Goal: Task Accomplishment & Management: Manage account settings

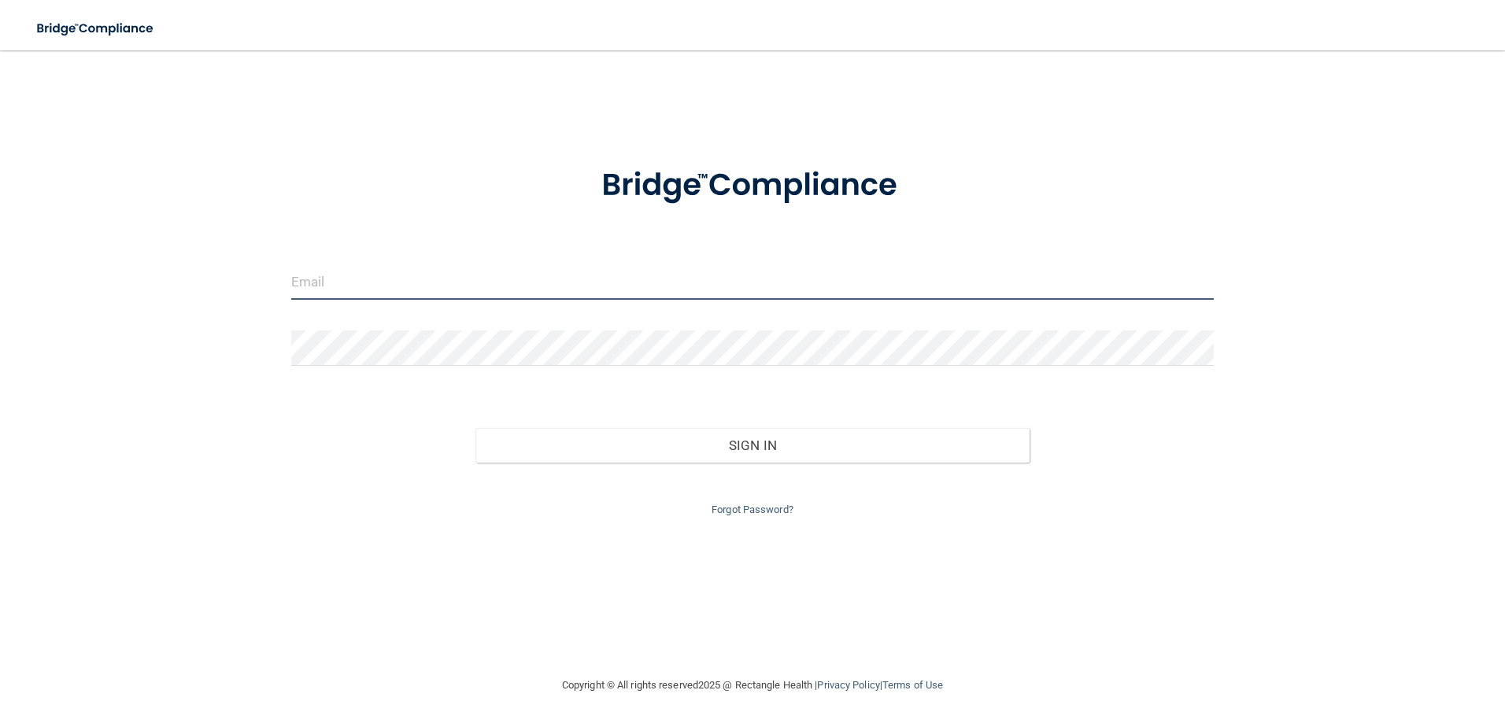
click at [328, 283] on input "email" at bounding box center [752, 281] width 923 height 35
type input "[EMAIL_ADDRESS][PERSON_NAME][DOMAIN_NAME]"
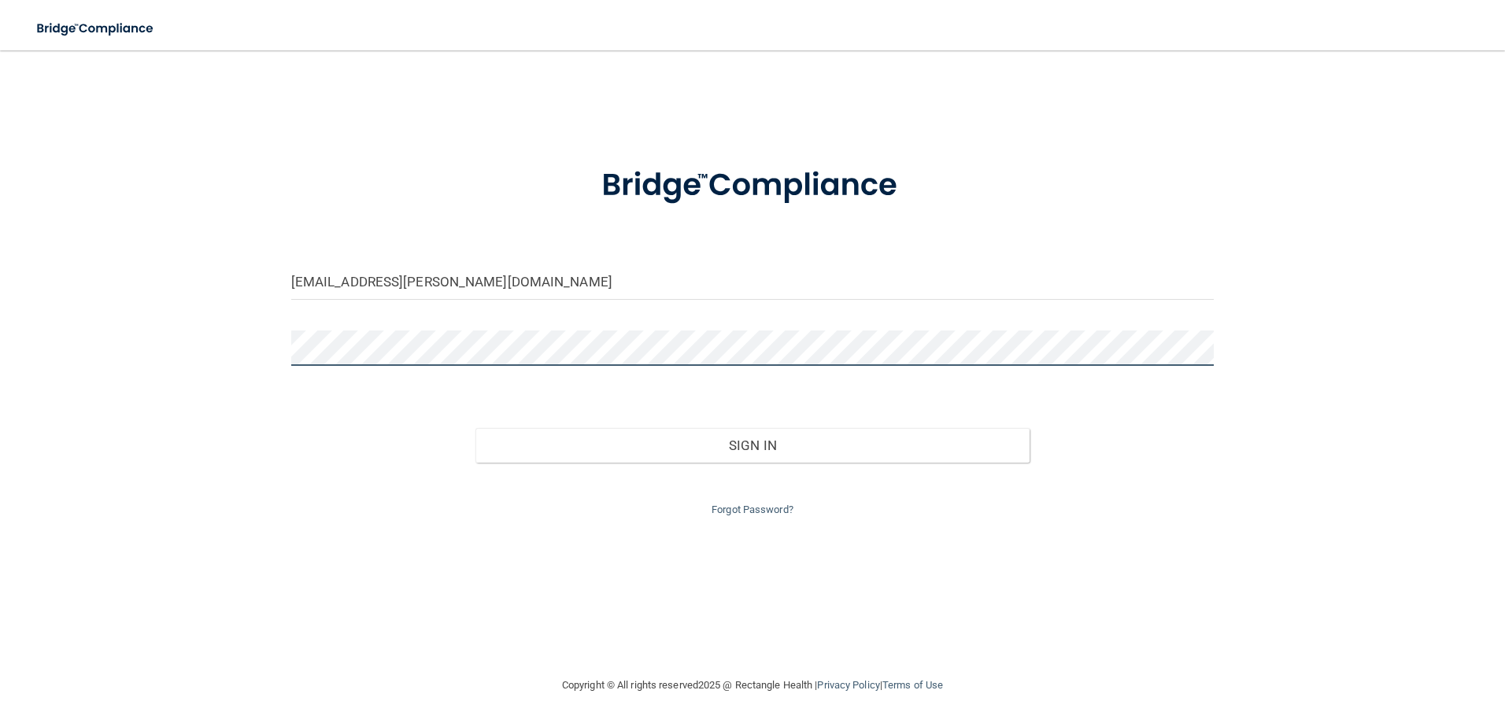
click at [475, 428] on button "Sign In" at bounding box center [752, 445] width 554 height 35
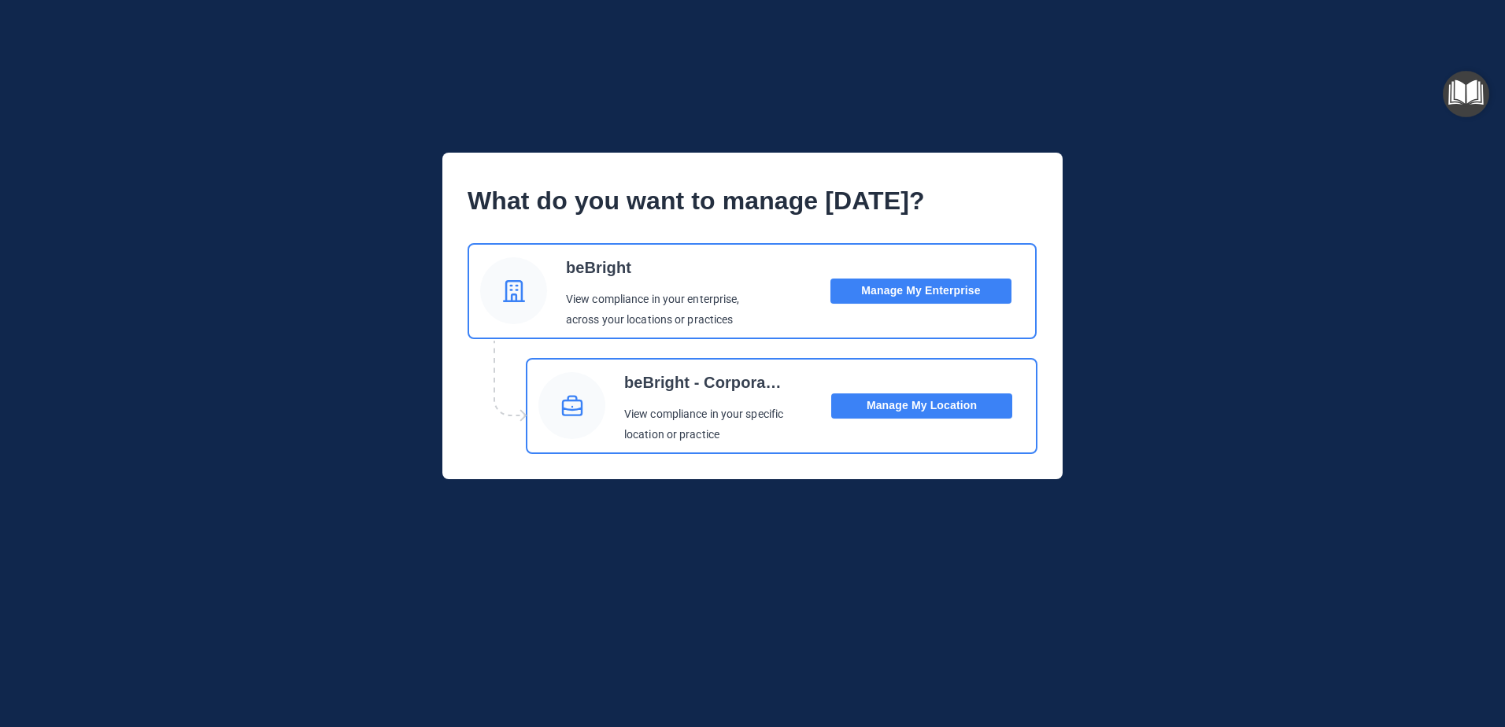
click at [907, 294] on button "Manage My Enterprise" at bounding box center [920, 291] width 181 height 25
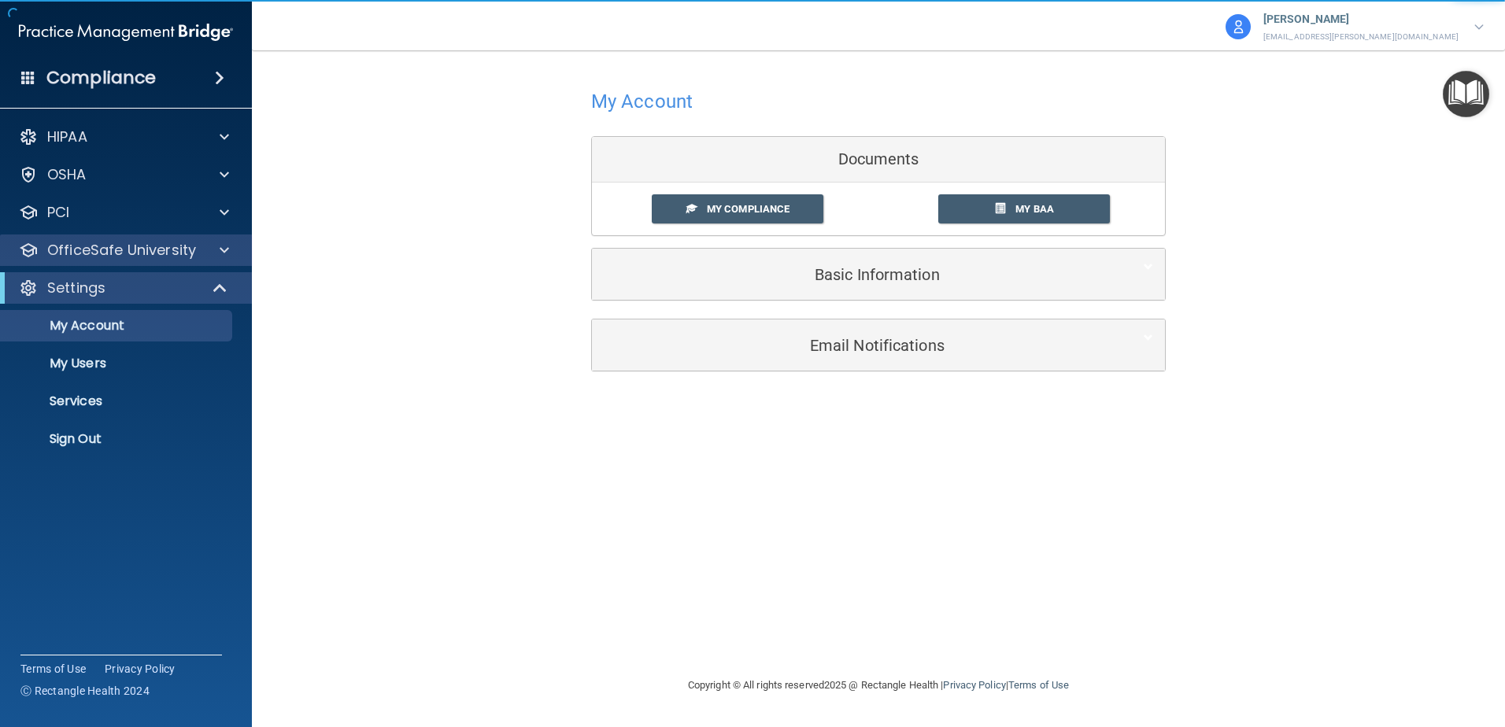
click at [75, 259] on div "OfficeSafe University" at bounding box center [126, 250] width 253 height 31
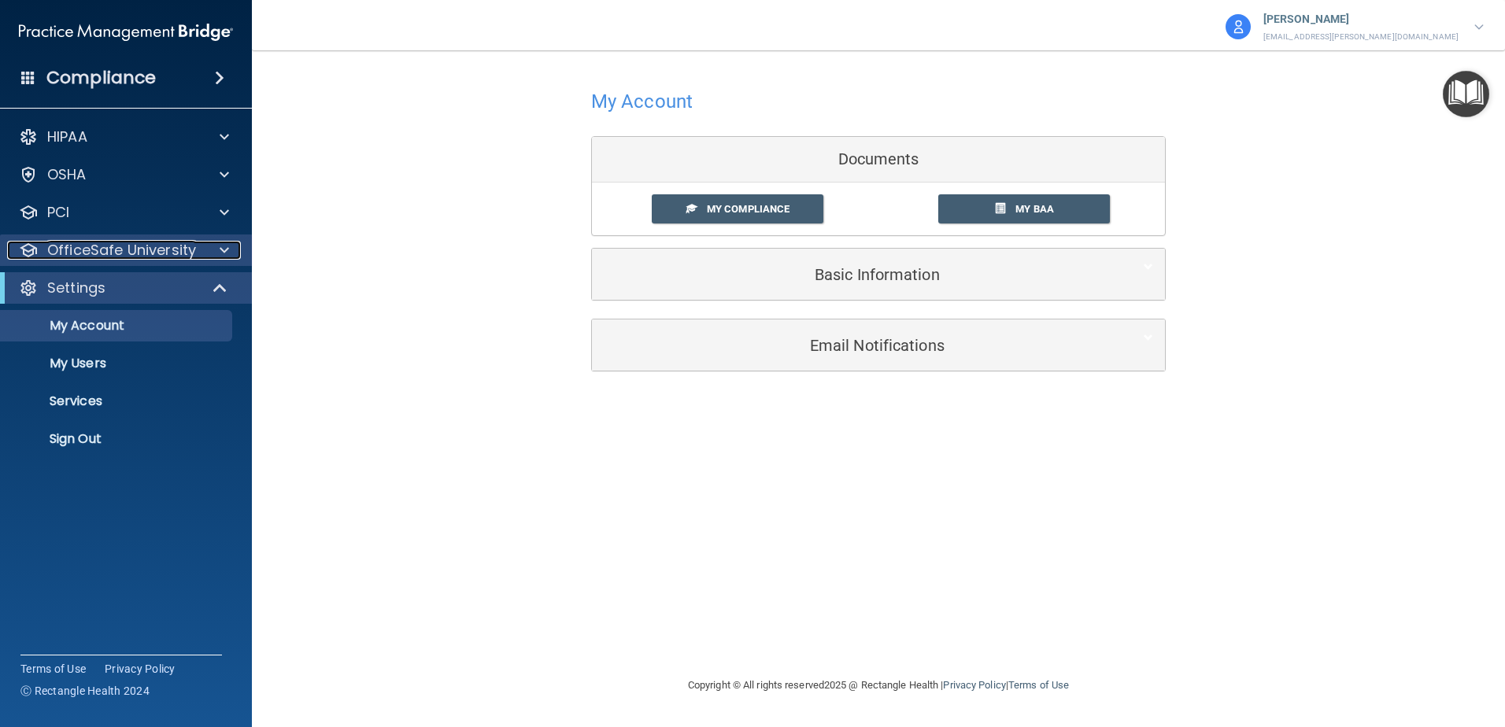
click at [223, 249] on span at bounding box center [224, 250] width 9 height 19
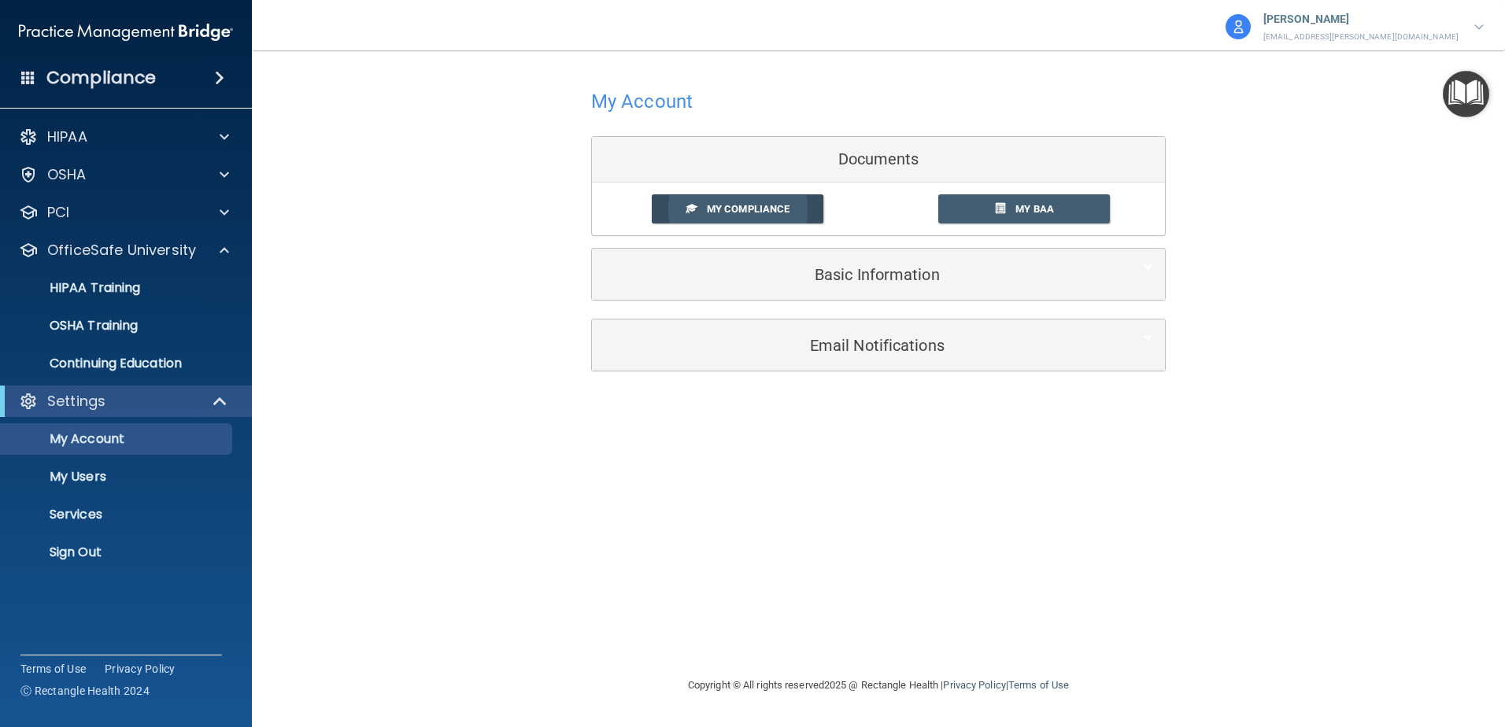
click at [705, 214] on link "My Compliance" at bounding box center [738, 208] width 172 height 29
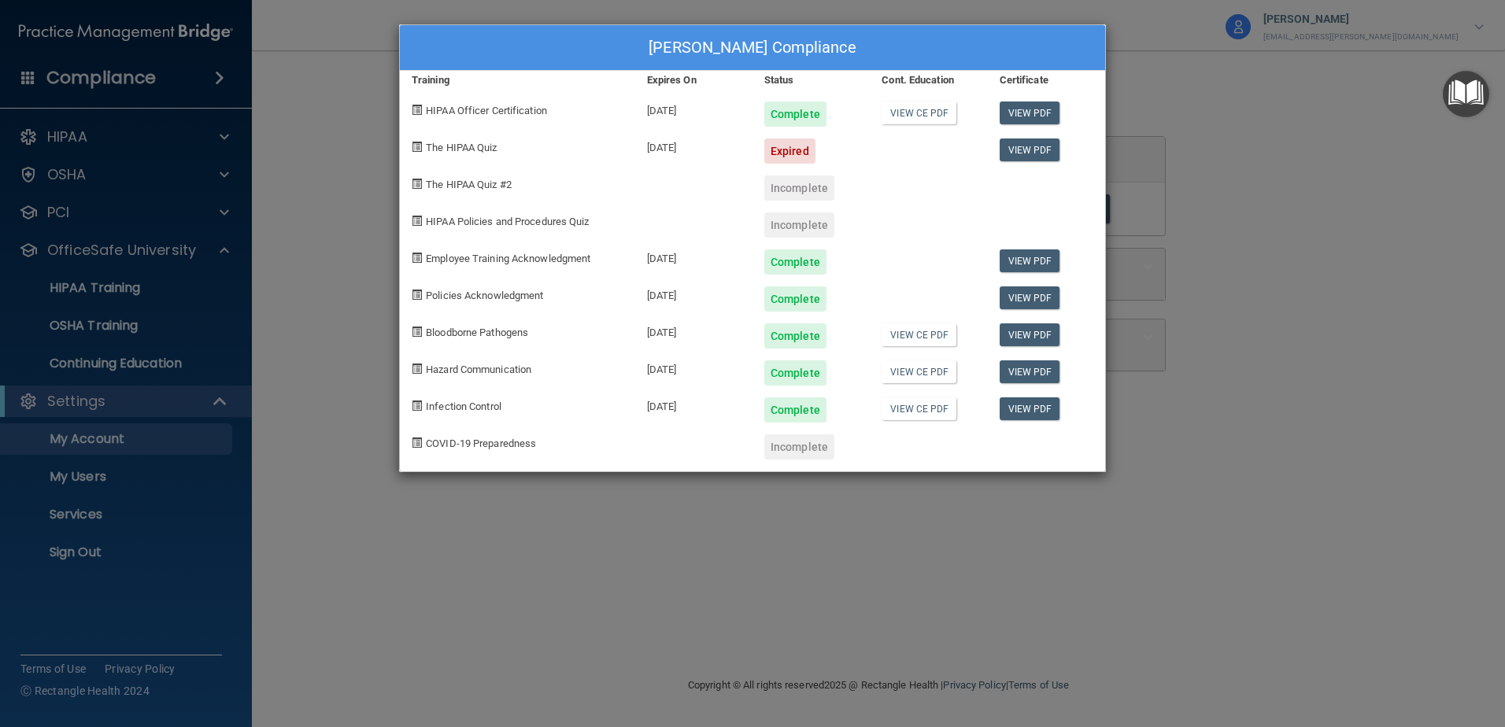
drag, startPoint x: 356, startPoint y: 445, endPoint x: 222, endPoint y: 390, distance: 145.1
click at [356, 440] on div "Meaghan Cavallaro's Compliance Training Expires On Status Cont. Education Certi…" at bounding box center [752, 363] width 1505 height 727
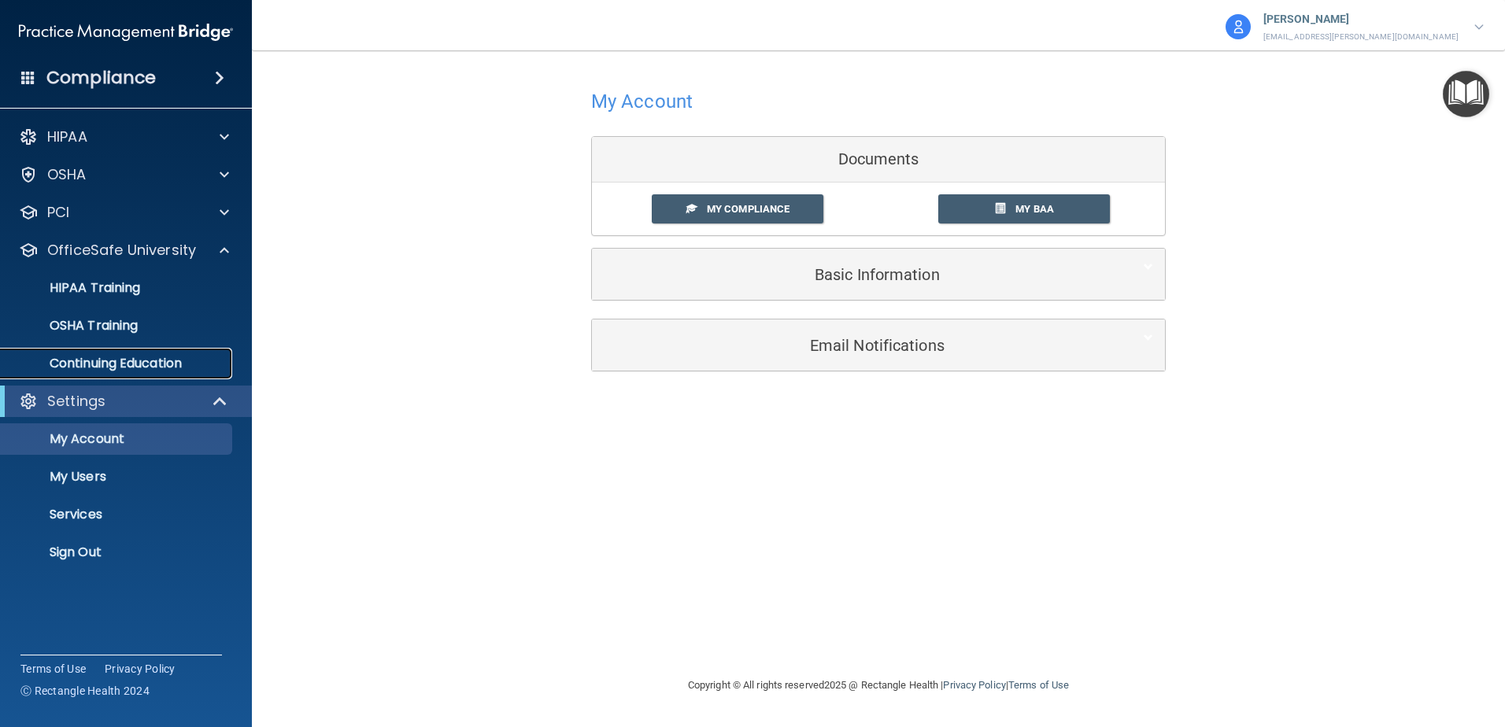
click at [89, 367] on p "Continuing Education" at bounding box center [117, 364] width 215 height 16
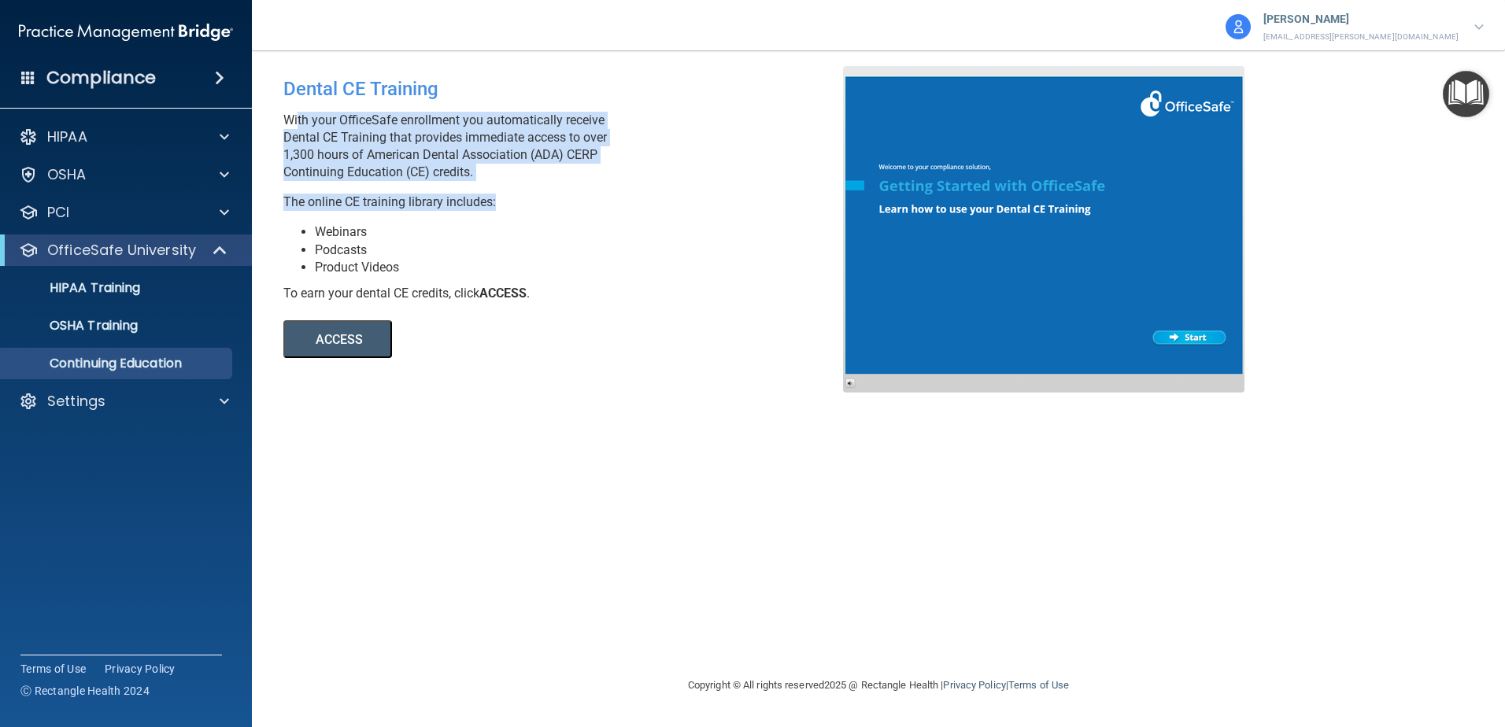
drag, startPoint x: 500, startPoint y: 167, endPoint x: 294, endPoint y: 118, distance: 212.6
click at [294, 118] on div "With your OfficeSafe enrollment you automatically receive Dental CE Training th…" at bounding box center [568, 161] width 571 height 99
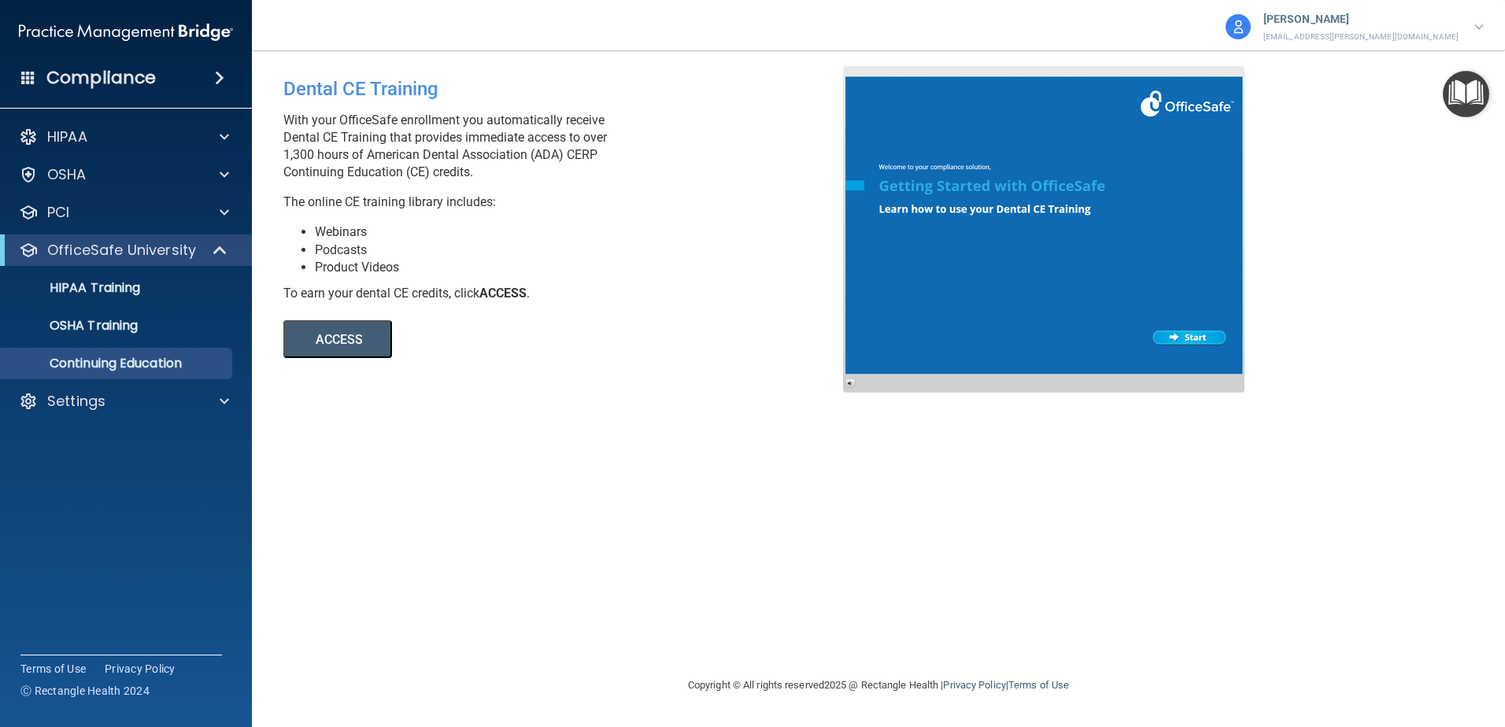
drag, startPoint x: 483, startPoint y: 391, endPoint x: 404, endPoint y: 375, distance: 80.4
click at [459, 378] on div "Dental CE Training With your OfficeSafe enrollment you automatically receive De…" at bounding box center [878, 363] width 1190 height 594
click at [365, 342] on button "ACCESS" at bounding box center [337, 339] width 109 height 38
drag, startPoint x: 1164, startPoint y: 336, endPoint x: 1154, endPoint y: 336, distance: 10.2
click at [1164, 336] on div at bounding box center [1043, 229] width 401 height 327
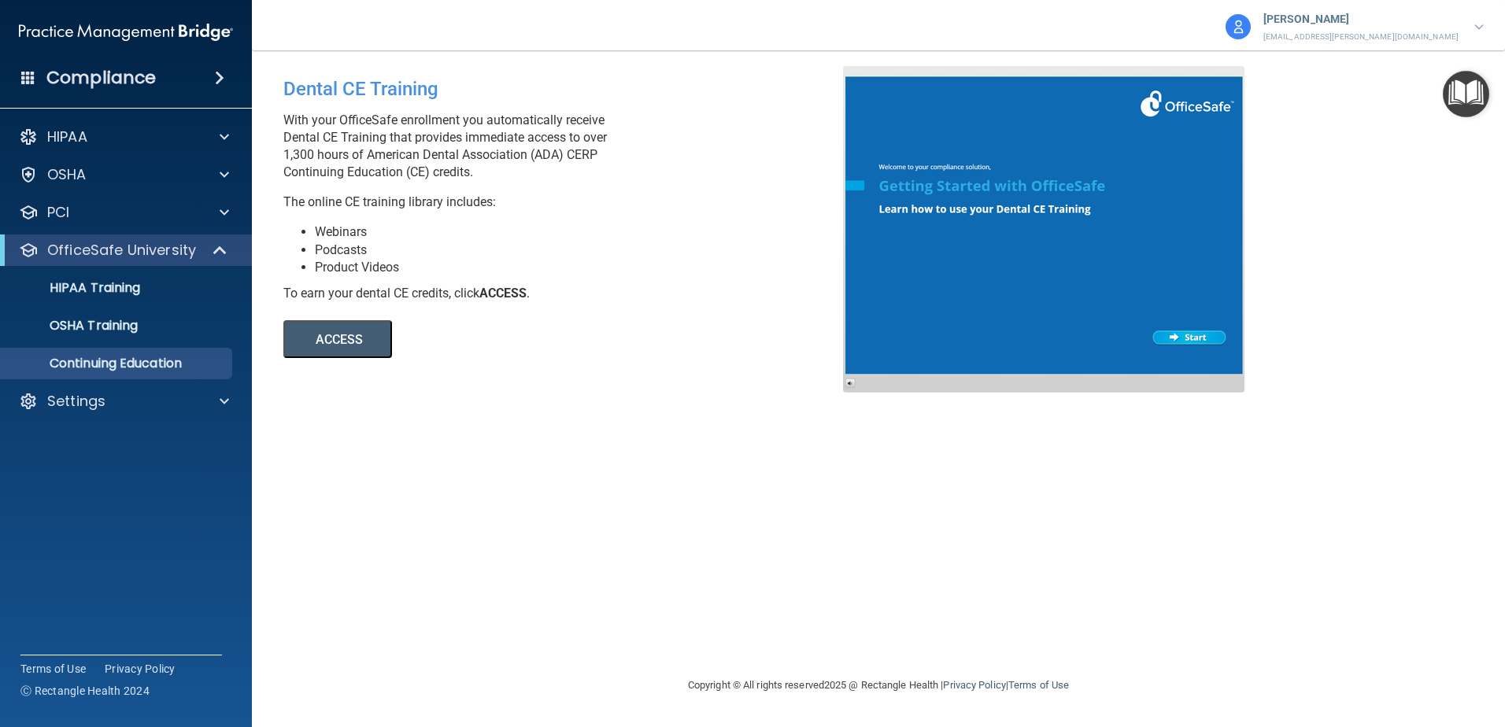
click at [1416, 21] on p "[PERSON_NAME]" at bounding box center [1360, 19] width 195 height 20
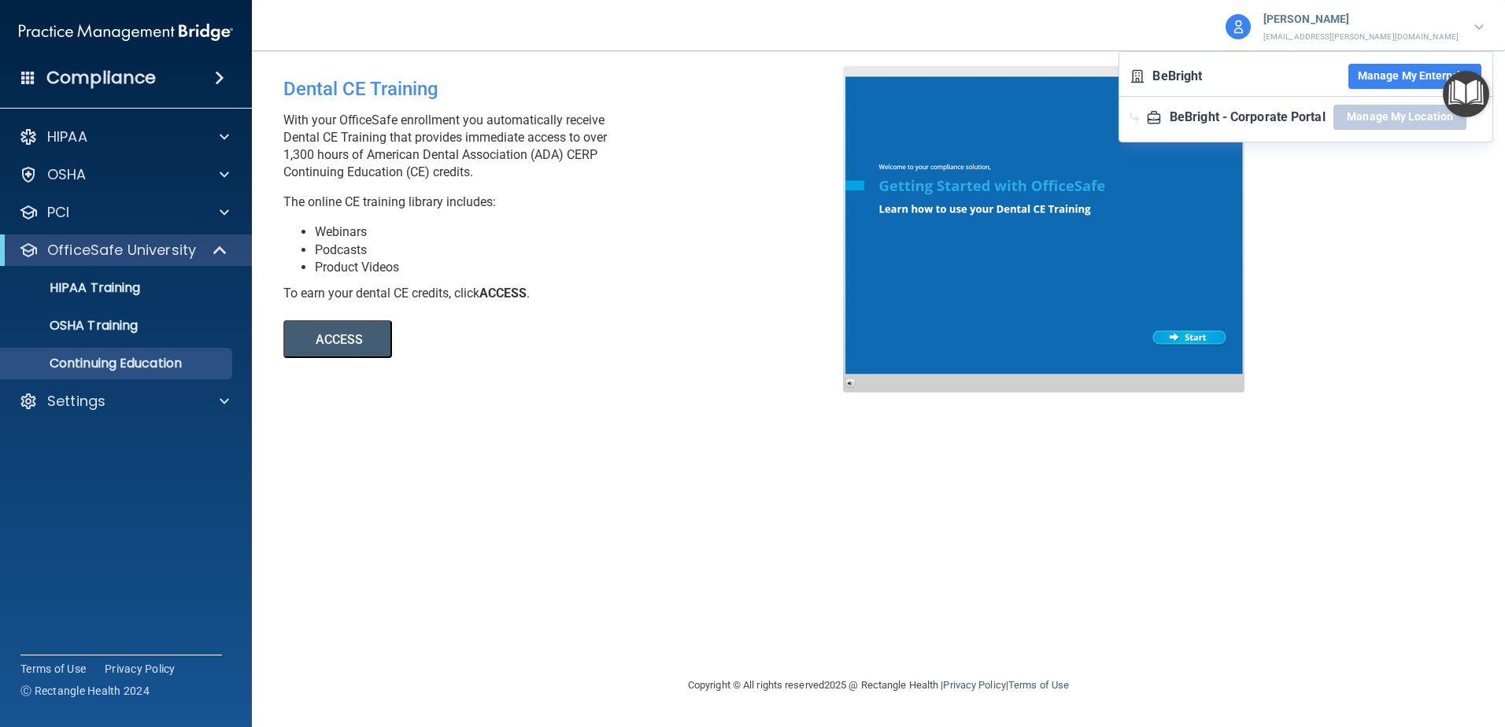
click at [1365, 74] on button "Manage My Enterprise" at bounding box center [1414, 76] width 133 height 25
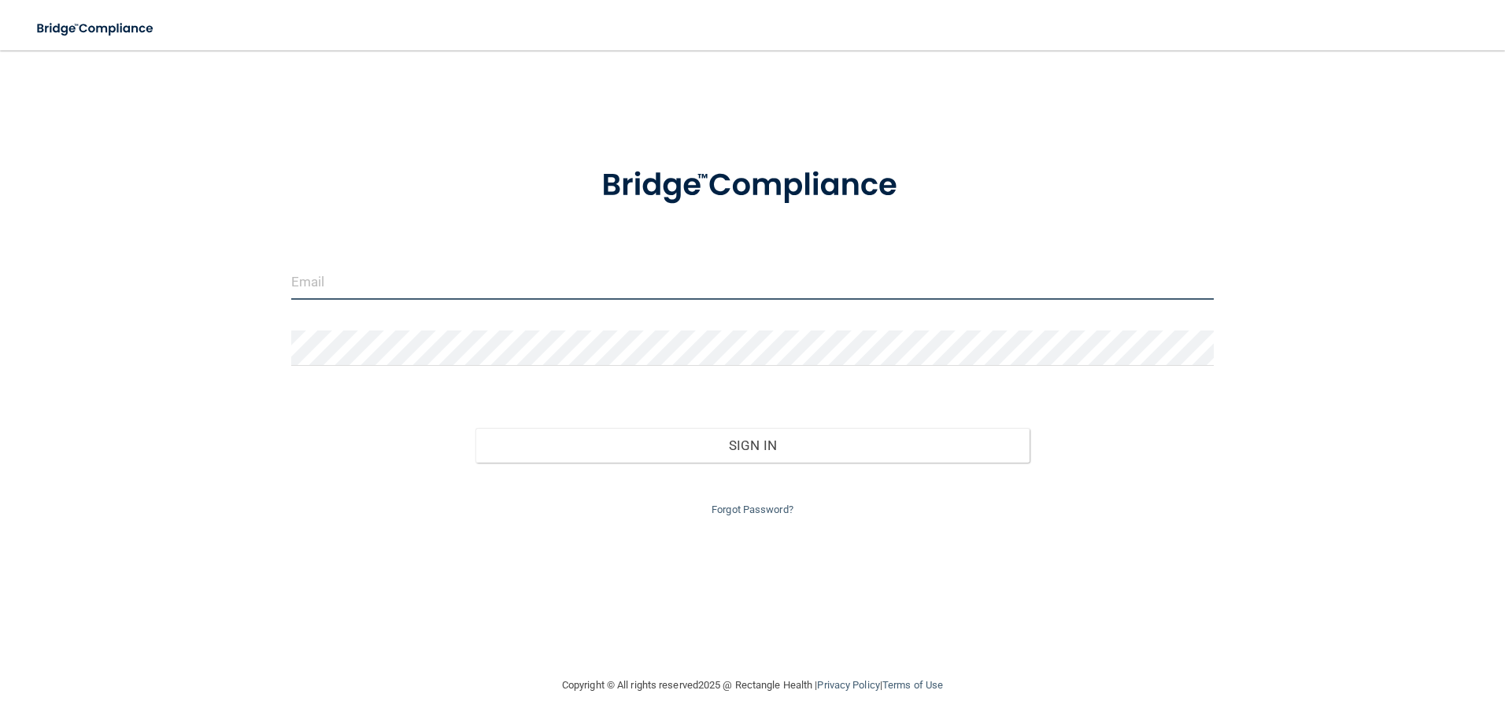
click at [365, 295] on input "email" at bounding box center [752, 281] width 923 height 35
type input "s"
type input "smile-bebright@bebright.com"
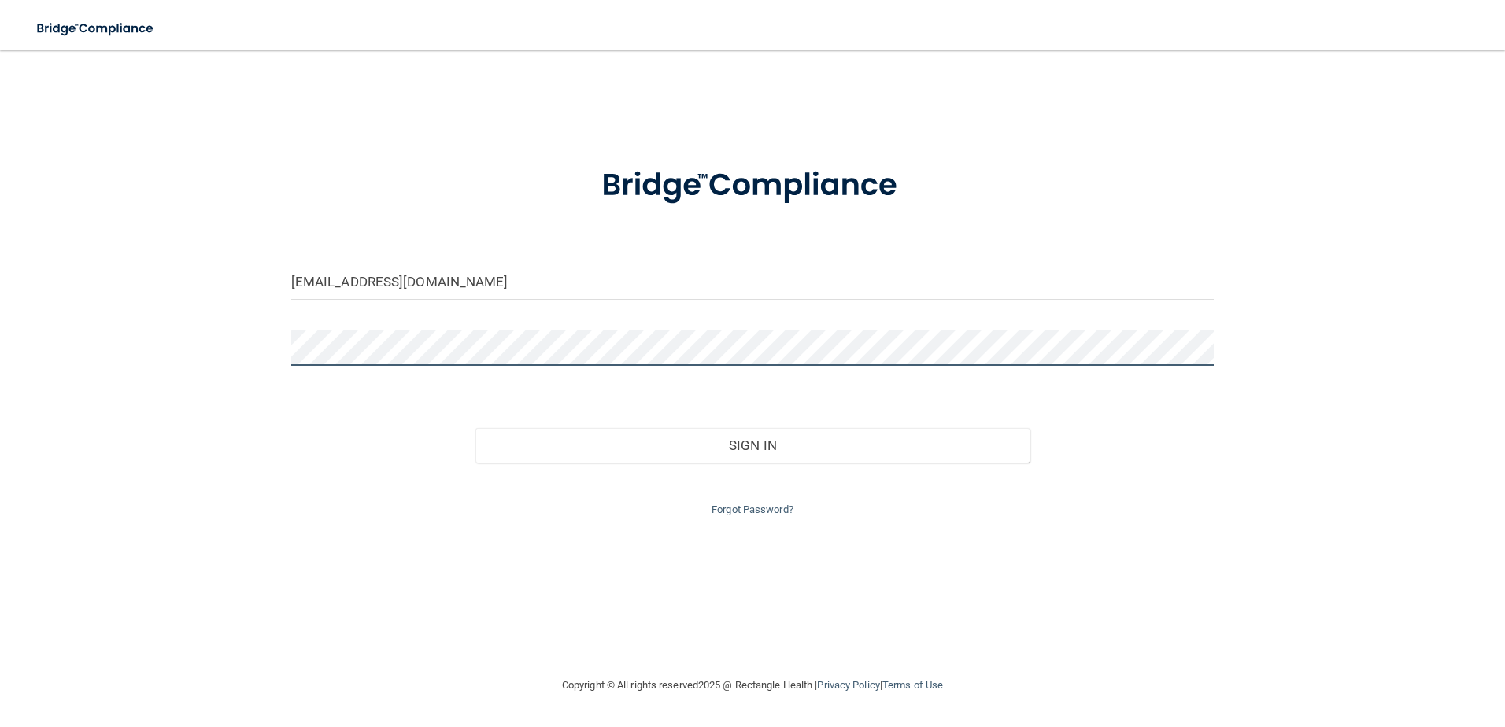
click at [475, 428] on button "Sign In" at bounding box center [752, 445] width 554 height 35
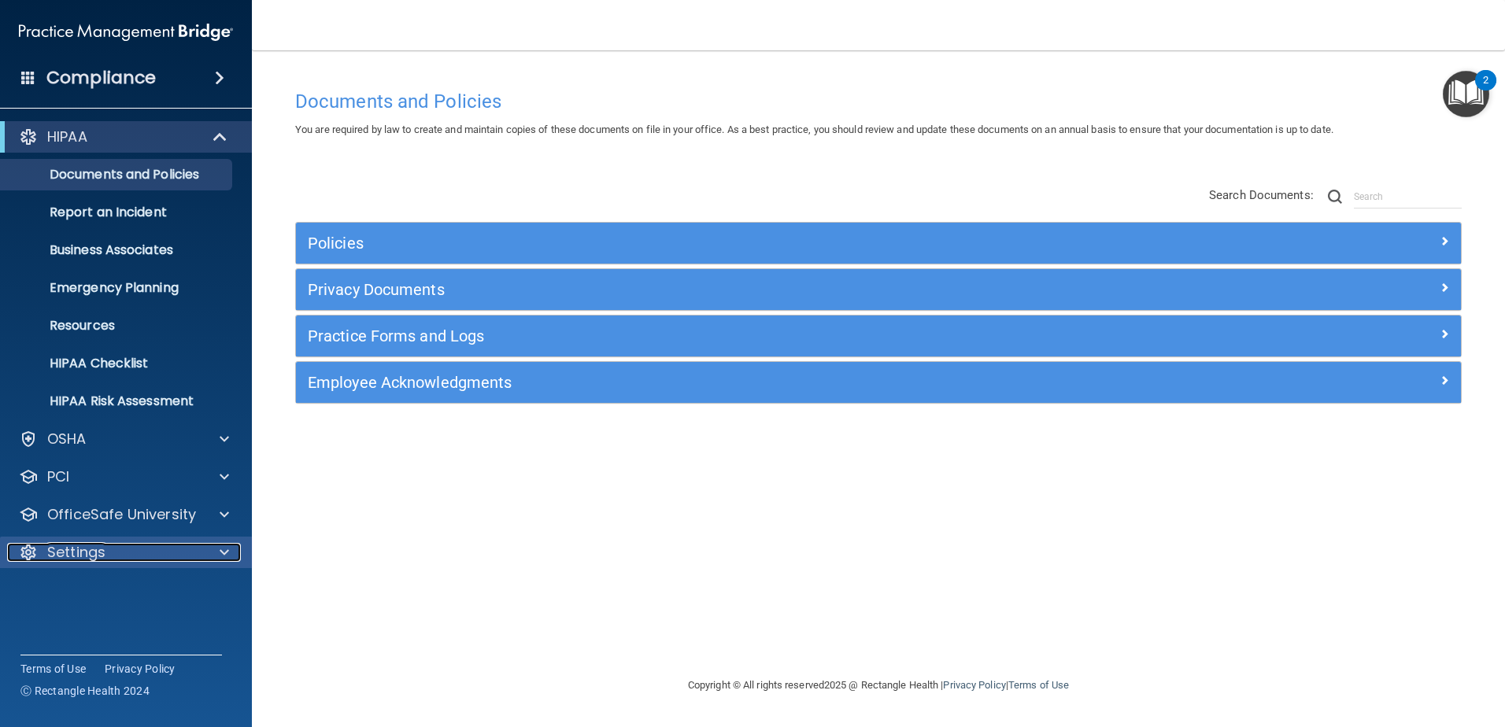
click at [190, 558] on div "Settings" at bounding box center [104, 552] width 195 height 19
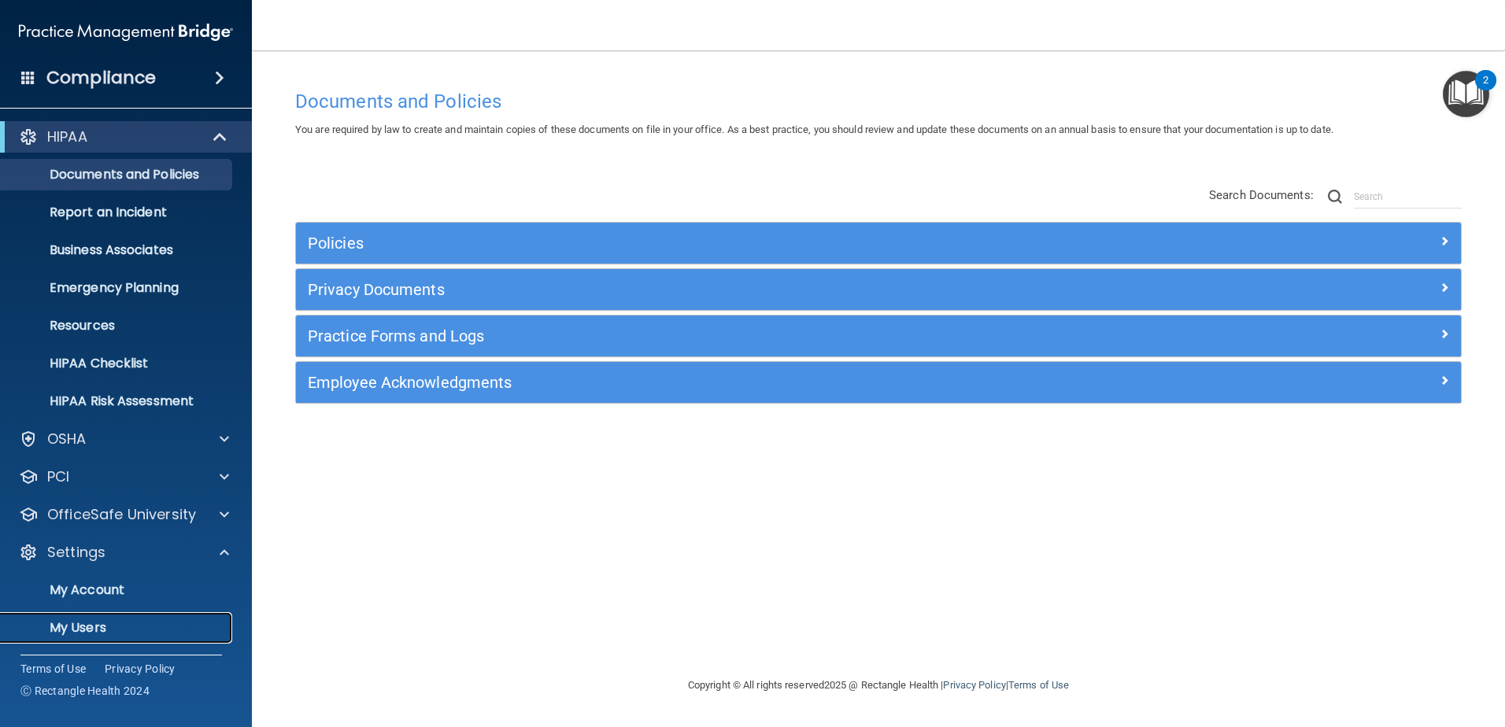
click at [153, 620] on p "My Users" at bounding box center [117, 628] width 215 height 16
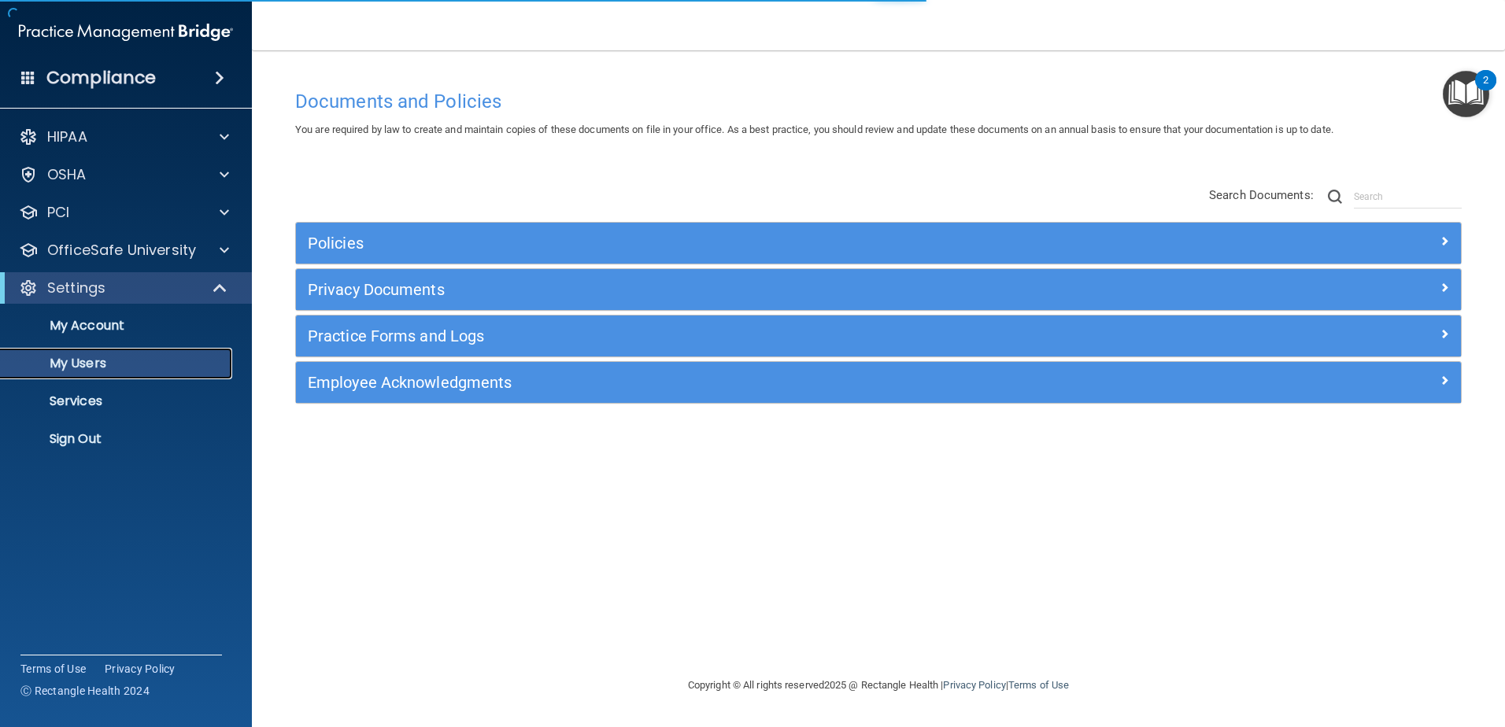
select select "20"
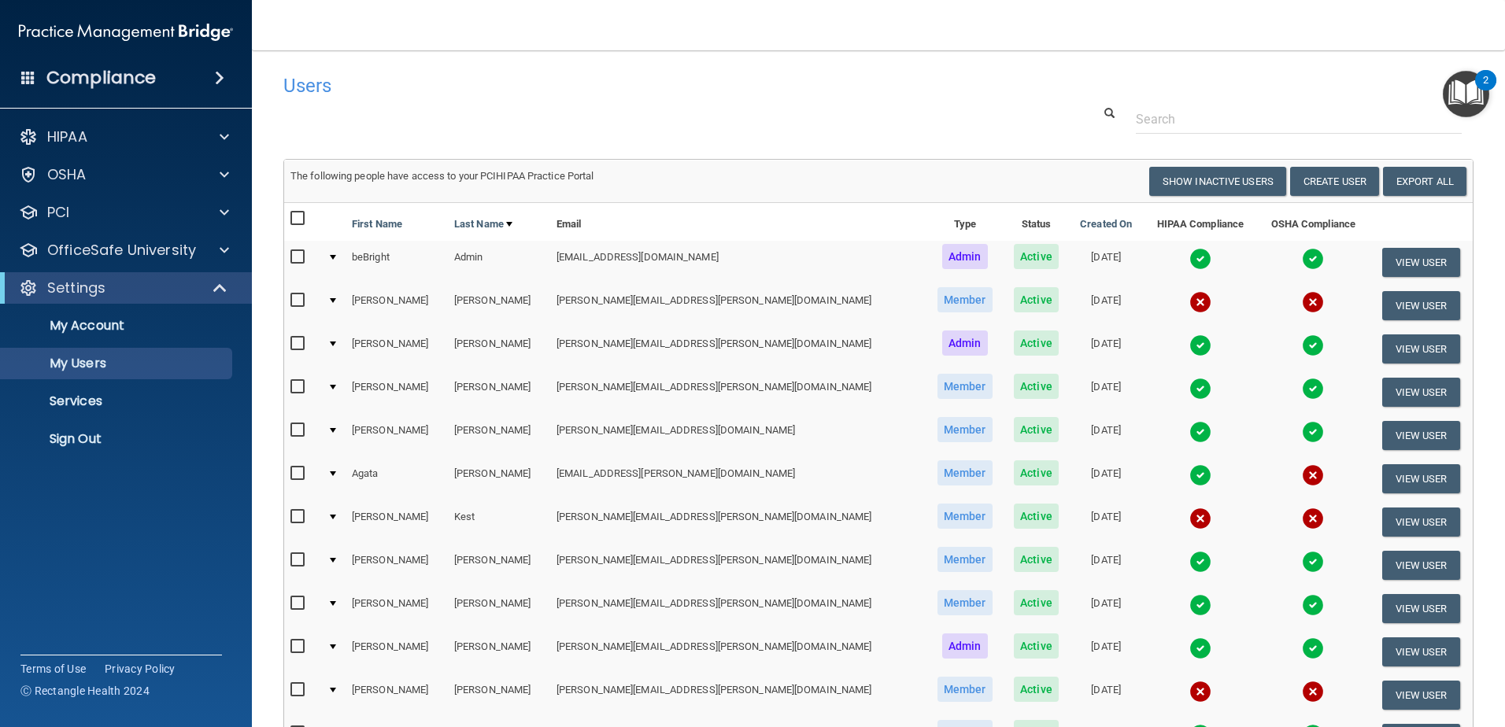
click at [336, 303] on div at bounding box center [333, 300] width 6 height 5
click at [336, 301] on div at bounding box center [333, 300] width 6 height 5
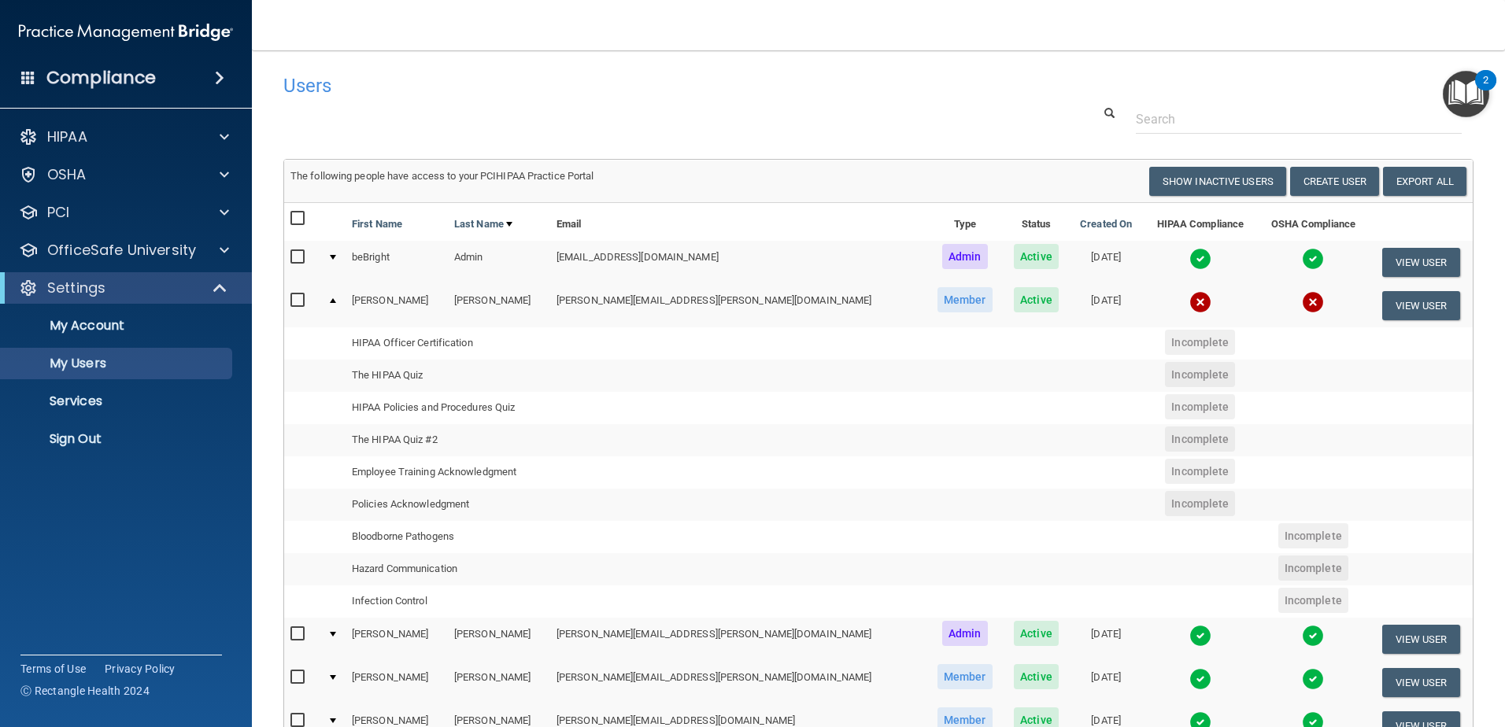
click at [336, 300] on div at bounding box center [333, 300] width 6 height 5
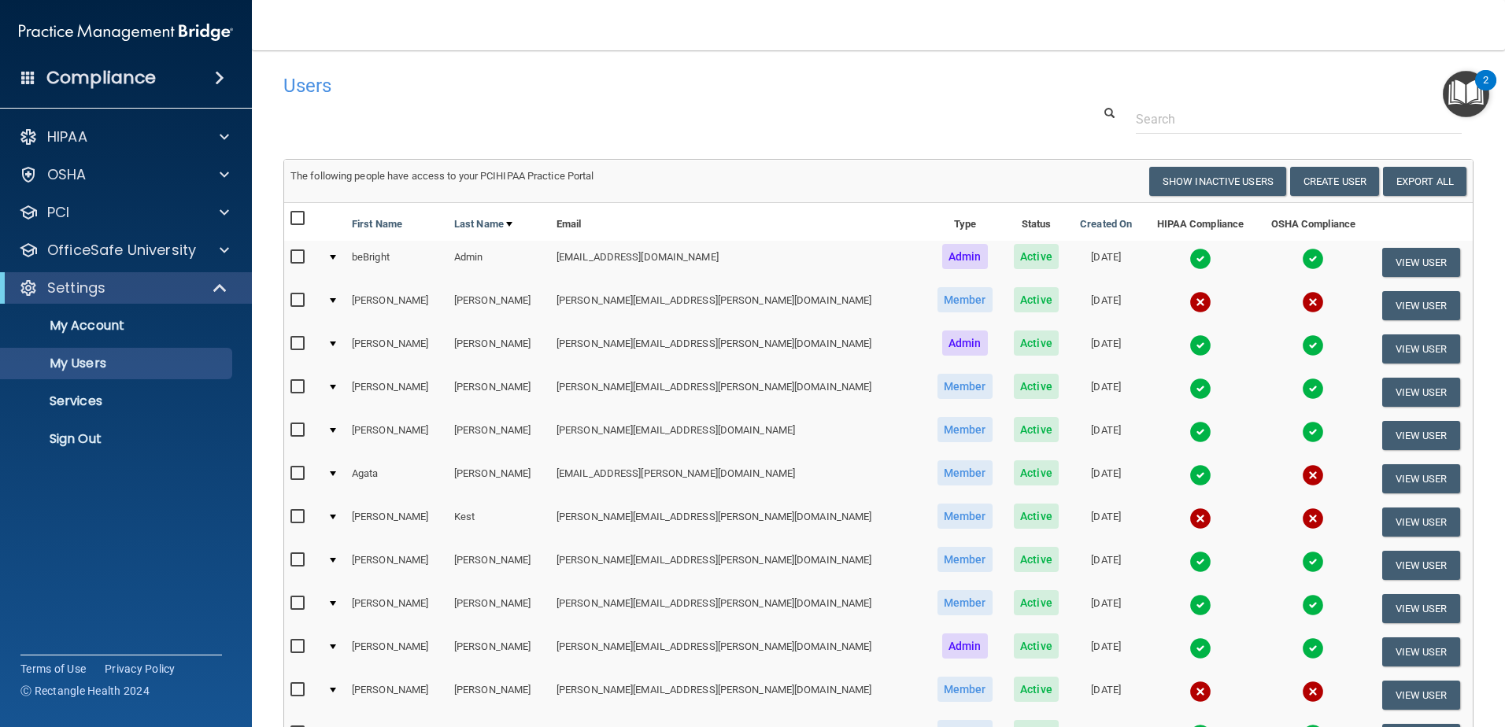
click at [336, 344] on div at bounding box center [333, 344] width 6 height 5
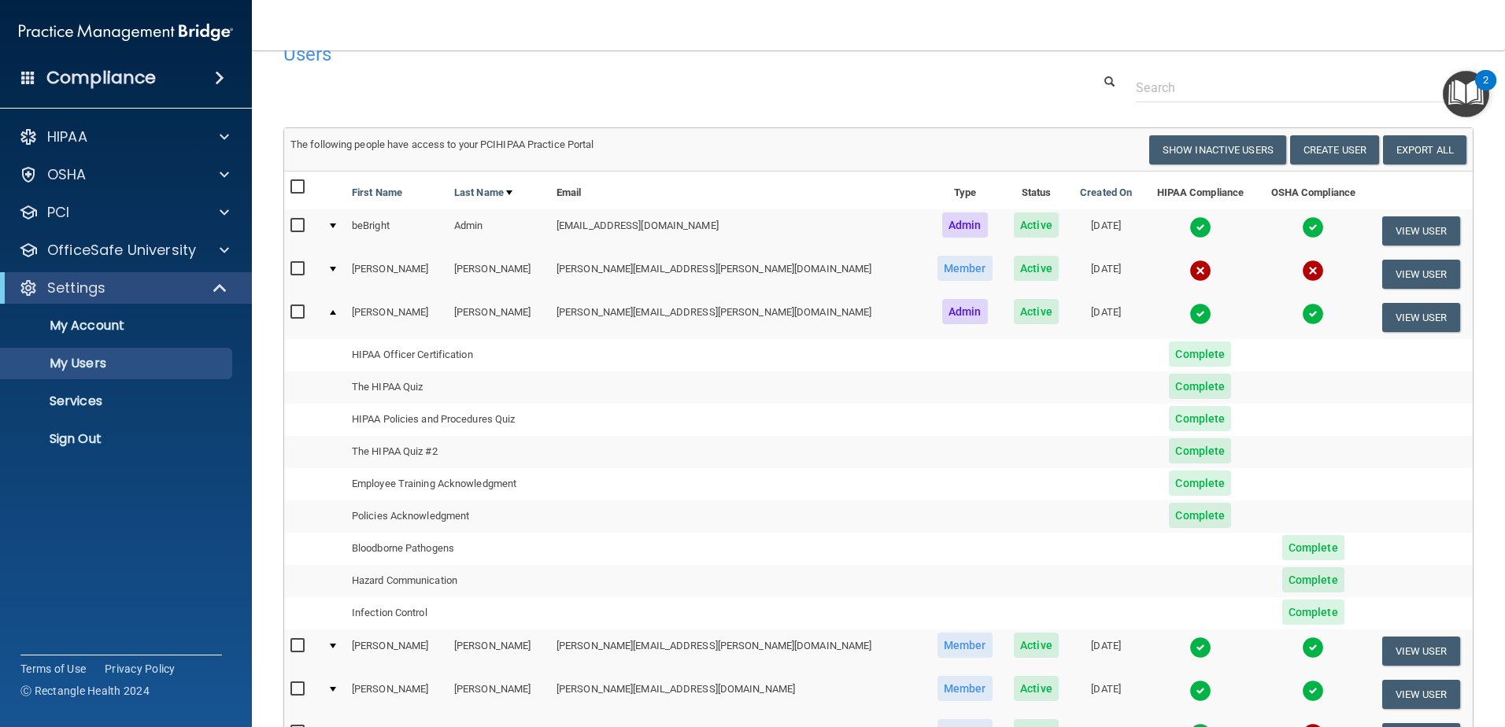
scroll to position [79, 0]
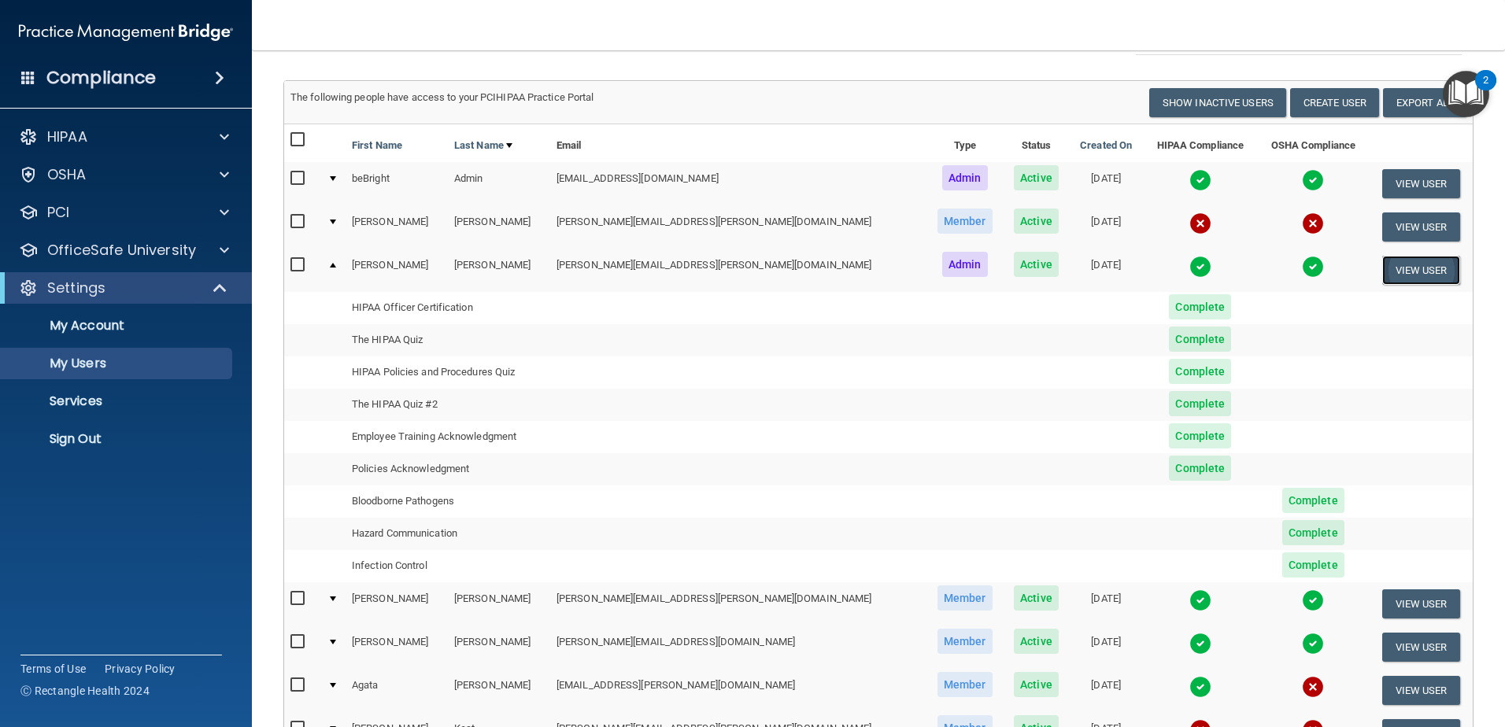
click at [1385, 275] on button "View User" at bounding box center [1421, 270] width 78 height 29
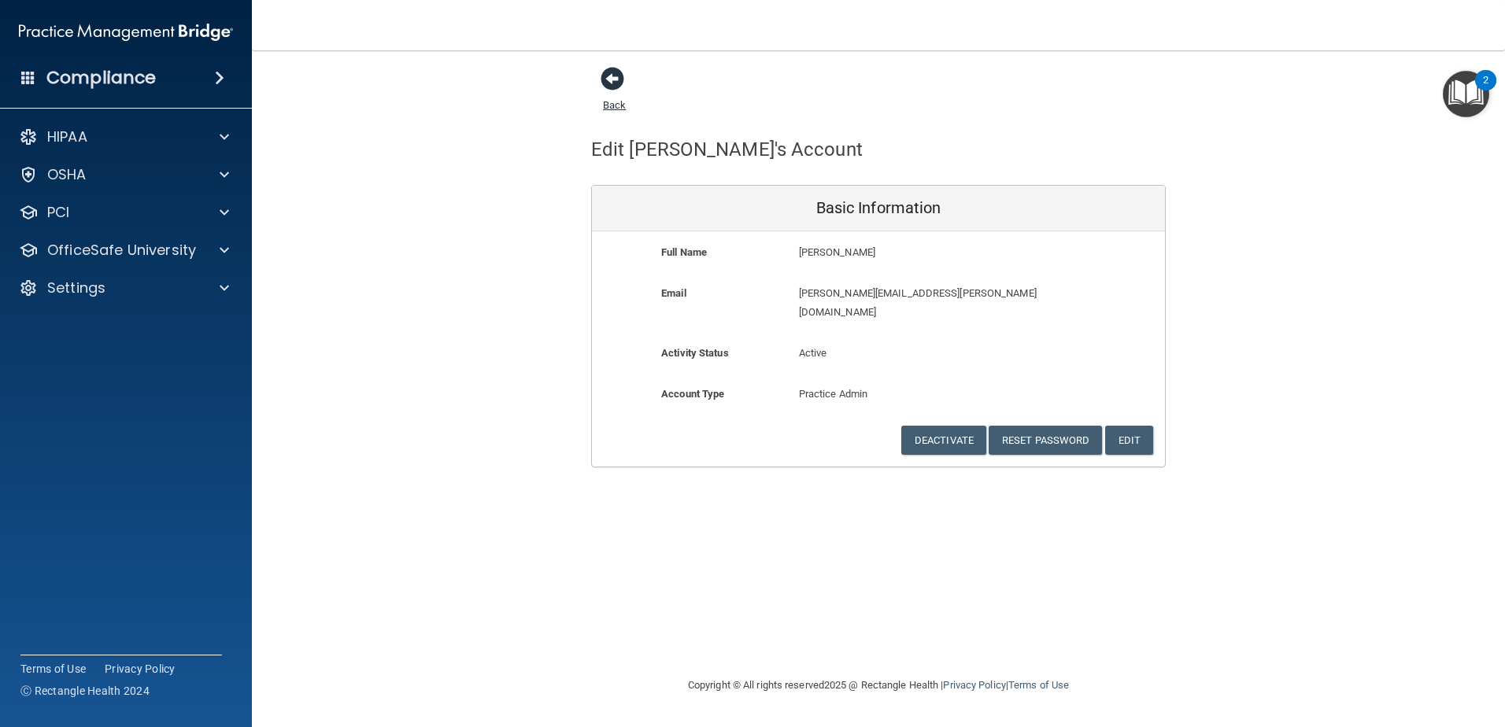
click at [615, 77] on span at bounding box center [612, 79] width 24 height 24
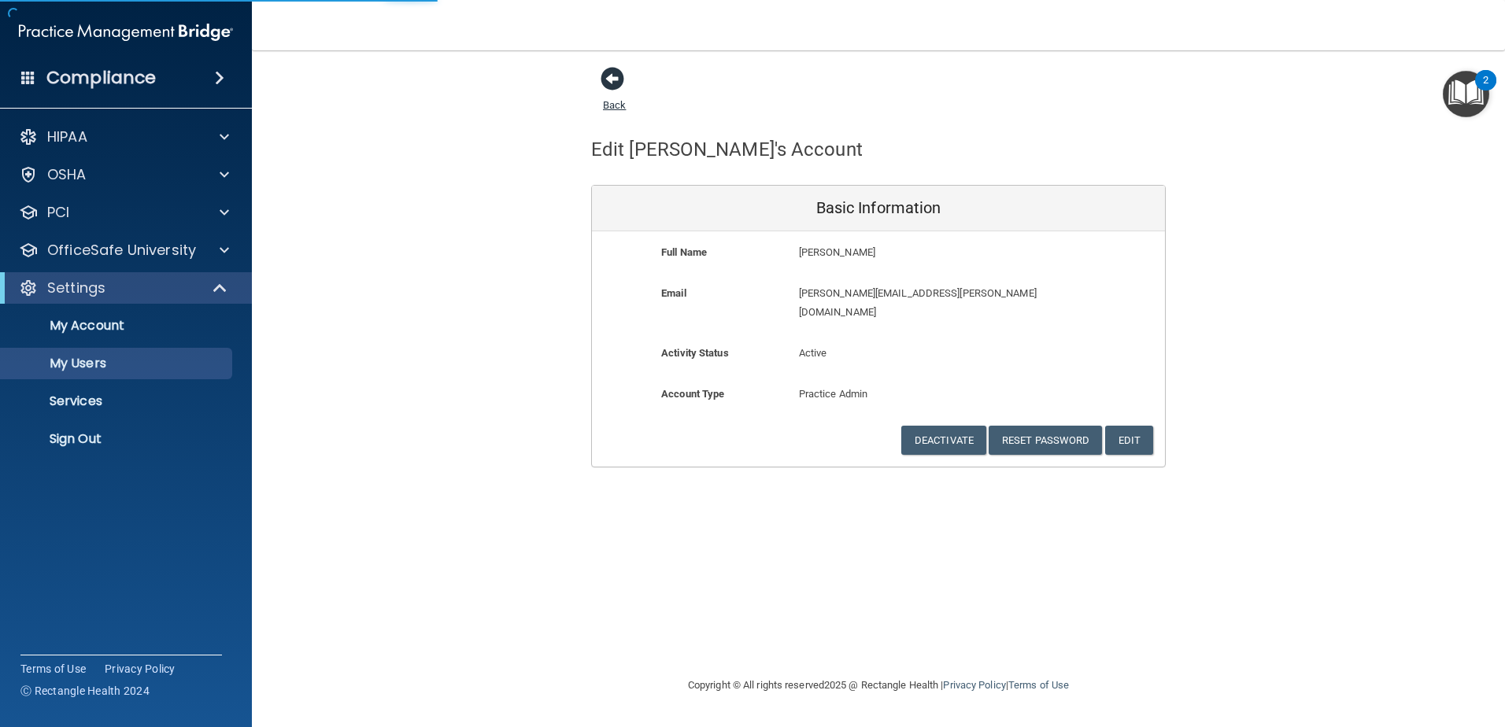
select select "20"
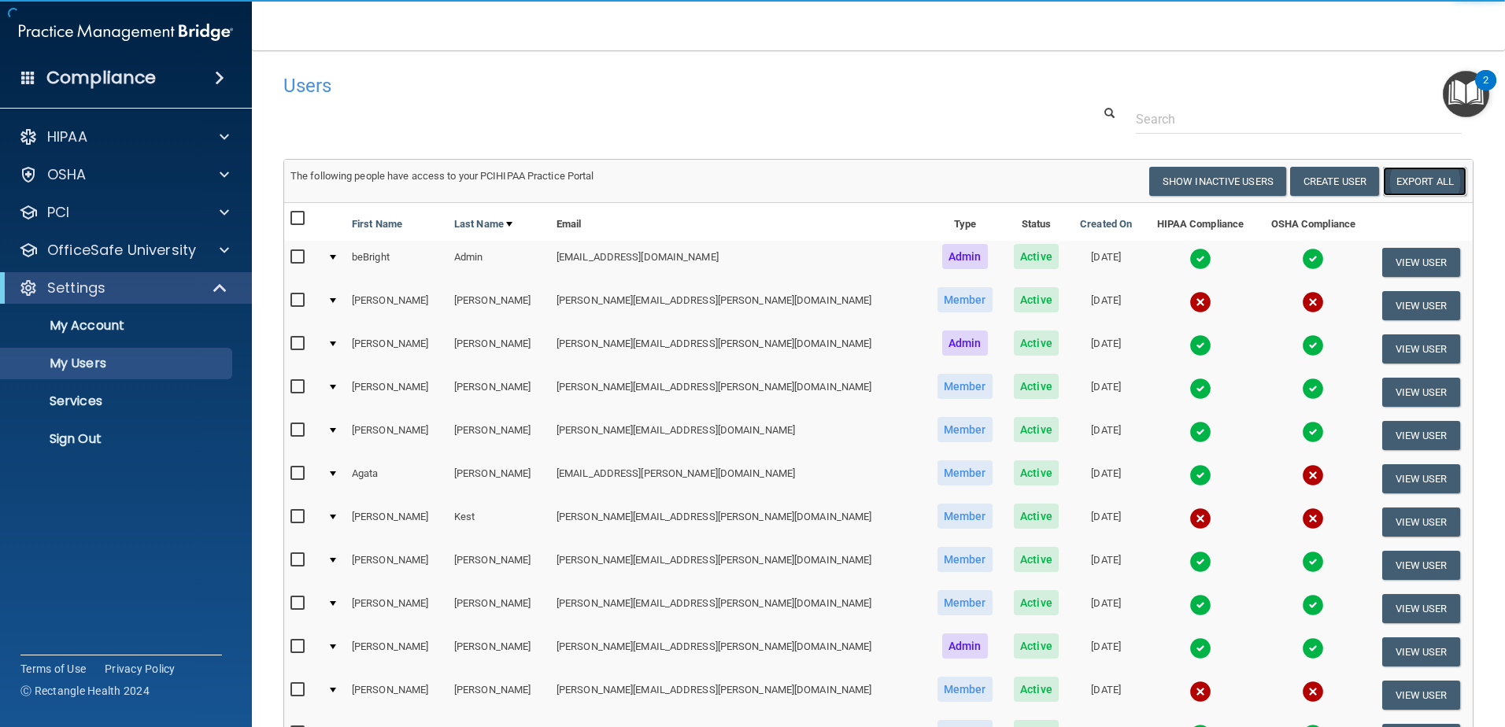
click at [1383, 175] on link "Export All" at bounding box center [1424, 181] width 83 height 29
